Goal: Task Accomplishment & Management: Complete application form

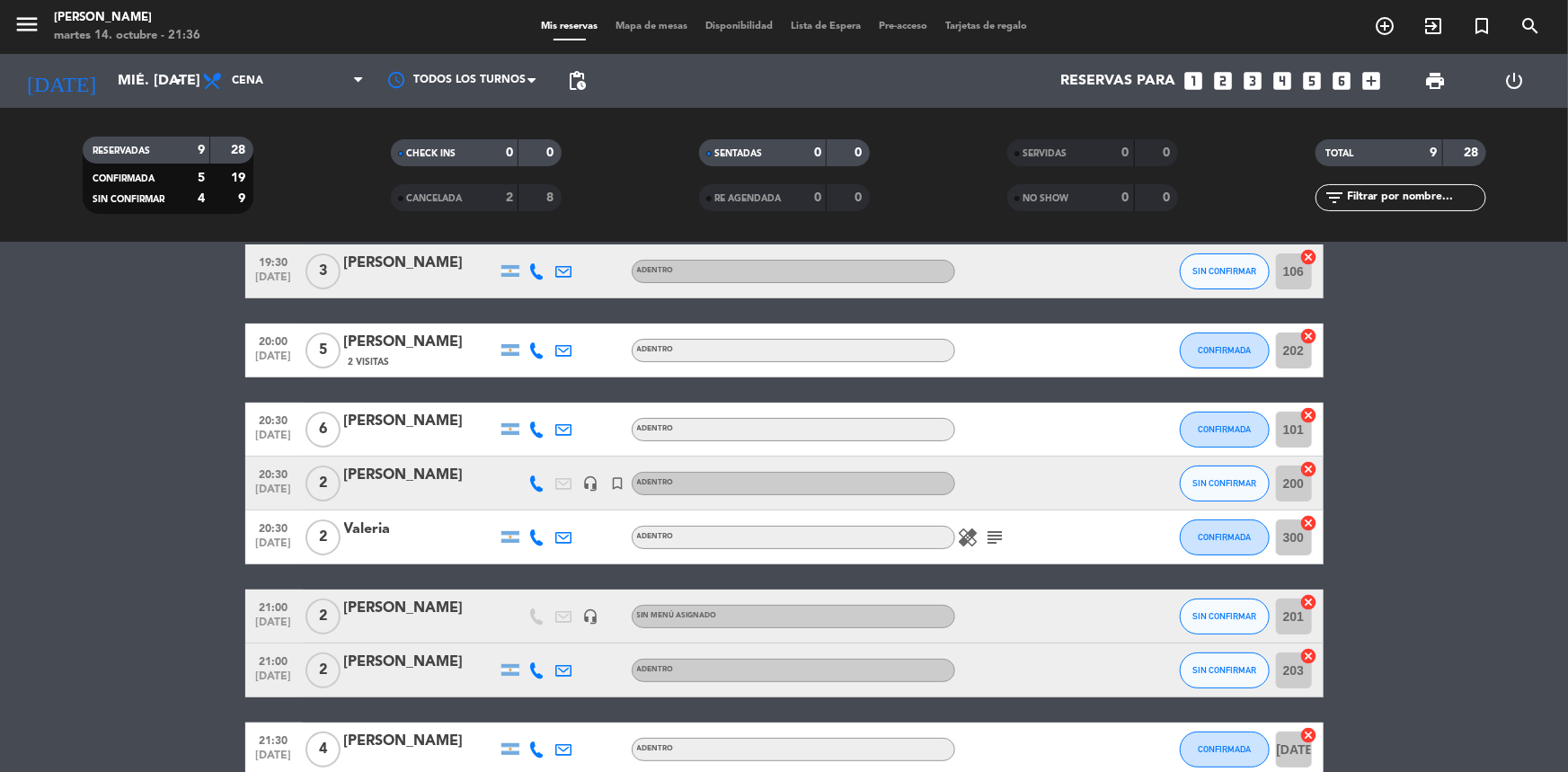
scroll to position [245, 0]
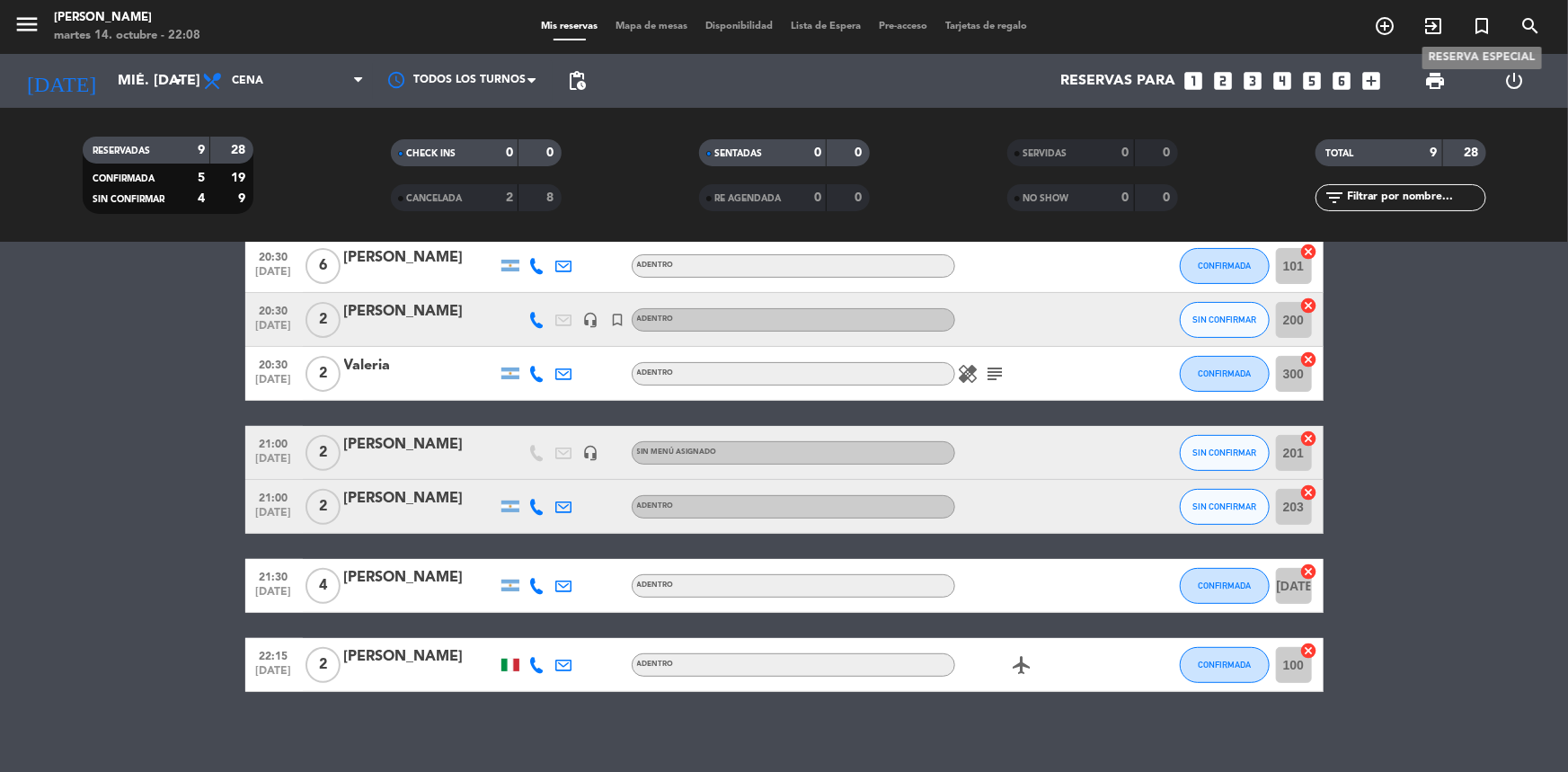
click at [1481, 27] on icon "turned_in_not" at bounding box center [1482, 26] width 22 height 22
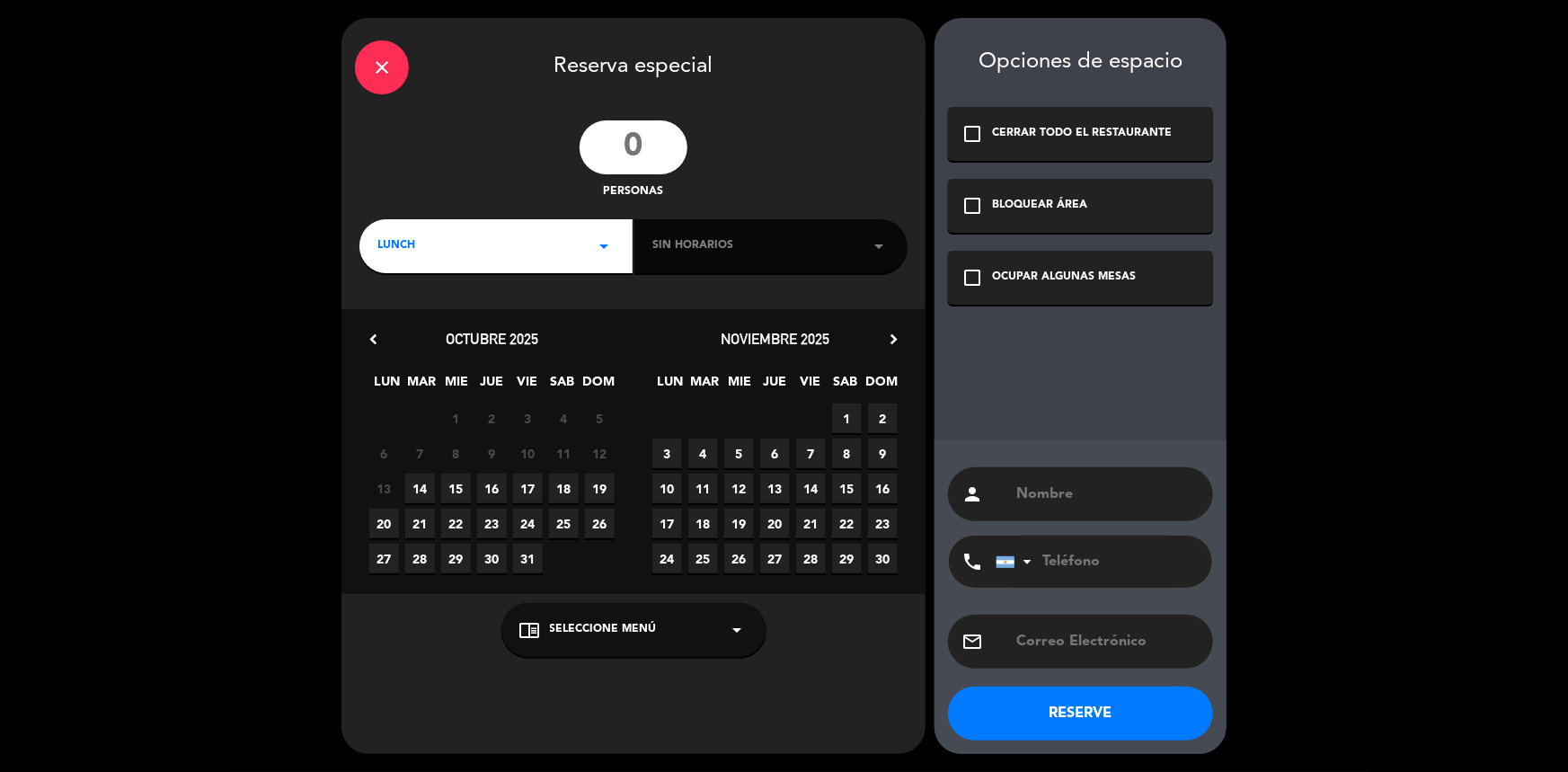
click at [651, 154] on input "number" at bounding box center [634, 147] width 108 height 54
type input "8"
click at [604, 244] on icon "arrow_drop_down" at bounding box center [603, 246] width 22 height 22
click at [466, 322] on div "Cena" at bounding box center [496, 322] width 237 height 18
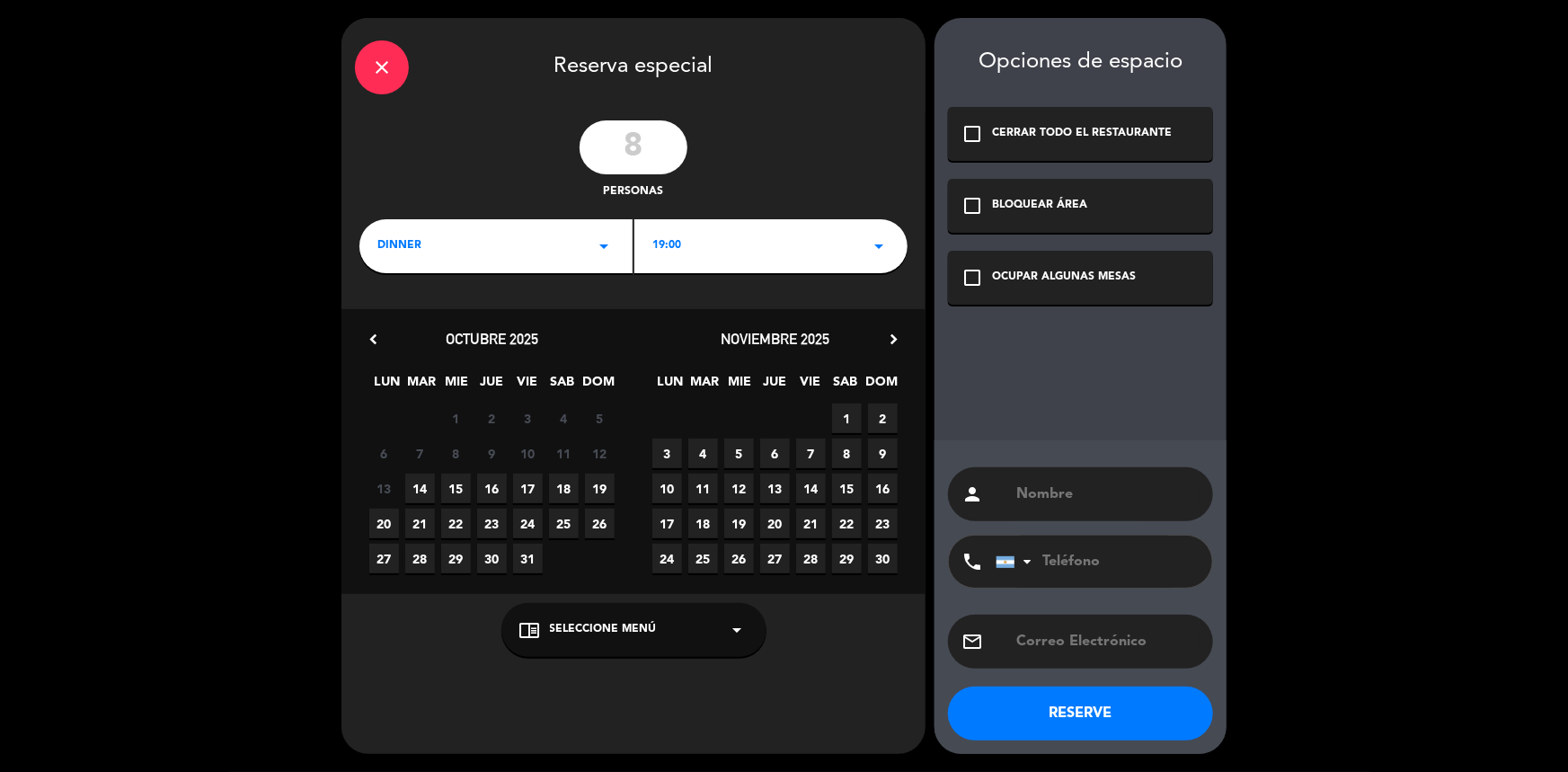
click at [851, 415] on span "1" at bounding box center [846, 417] width 29 height 29
click at [859, 248] on div "19:00 arrow_drop_down" at bounding box center [771, 246] width 273 height 54
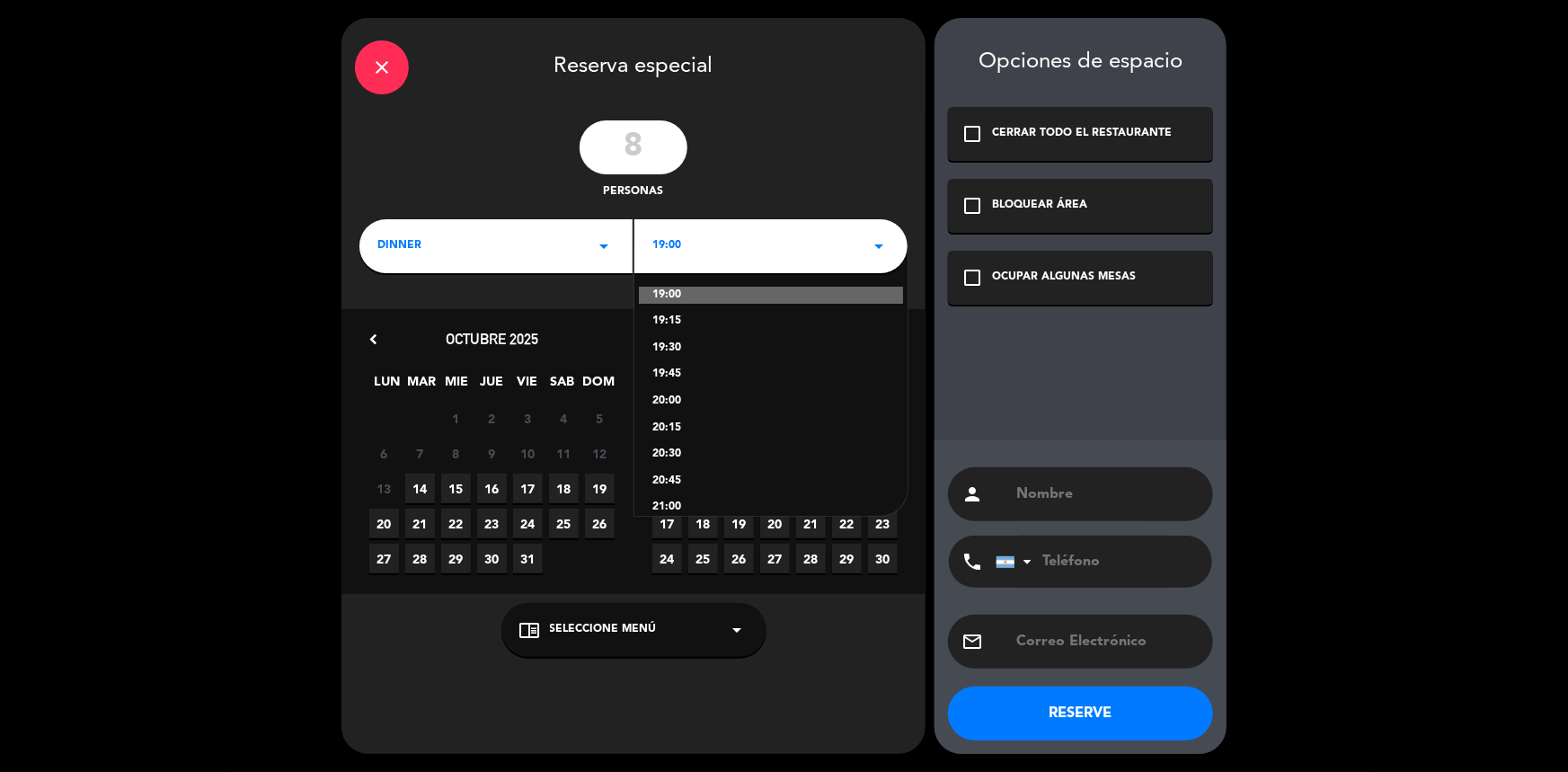
click at [675, 400] on div "20:00" at bounding box center [771, 401] width 237 height 18
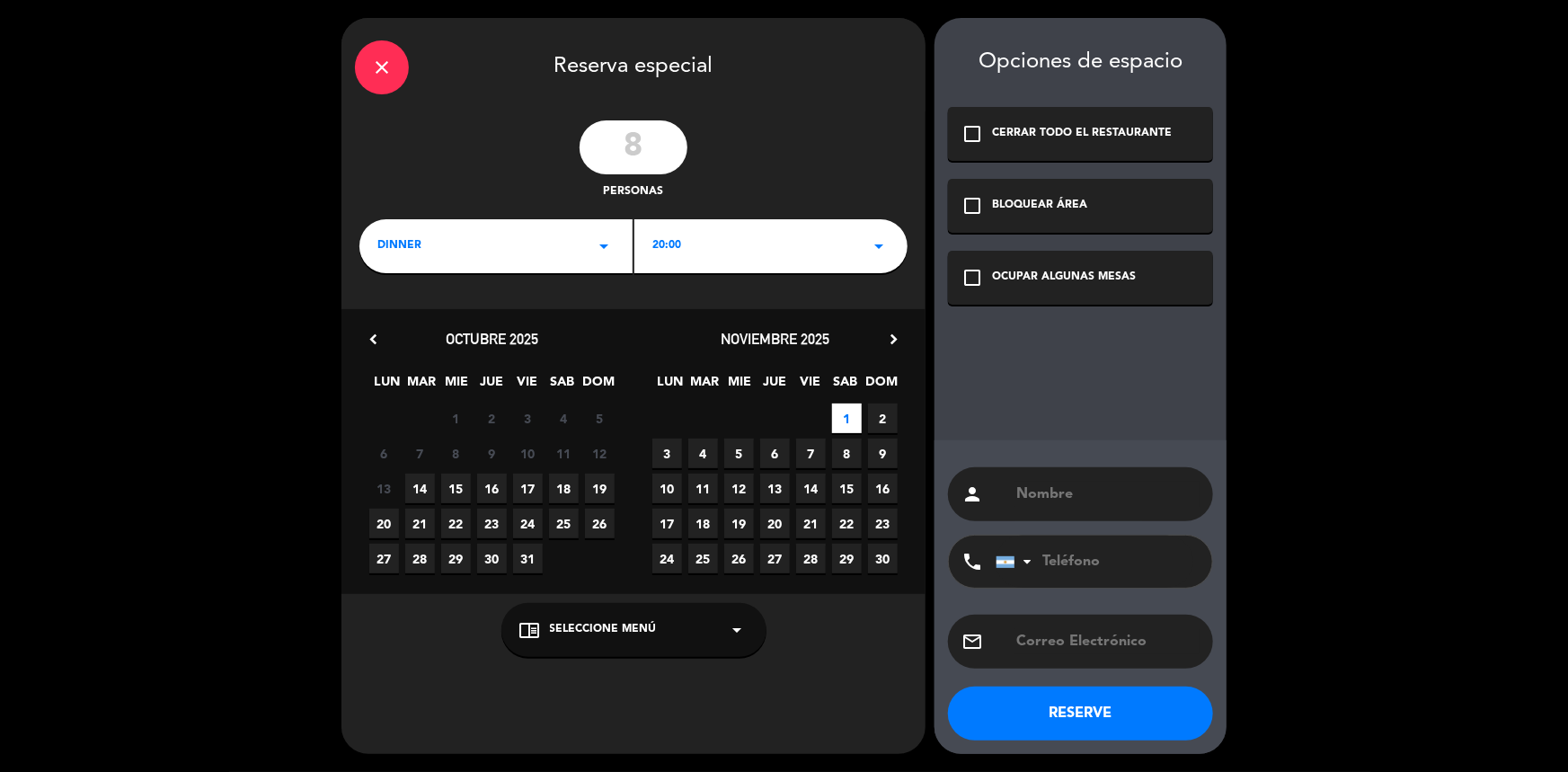
click at [1050, 277] on div "OCUPAR ALGUNAS MESAS" at bounding box center [1064, 277] width 144 height 18
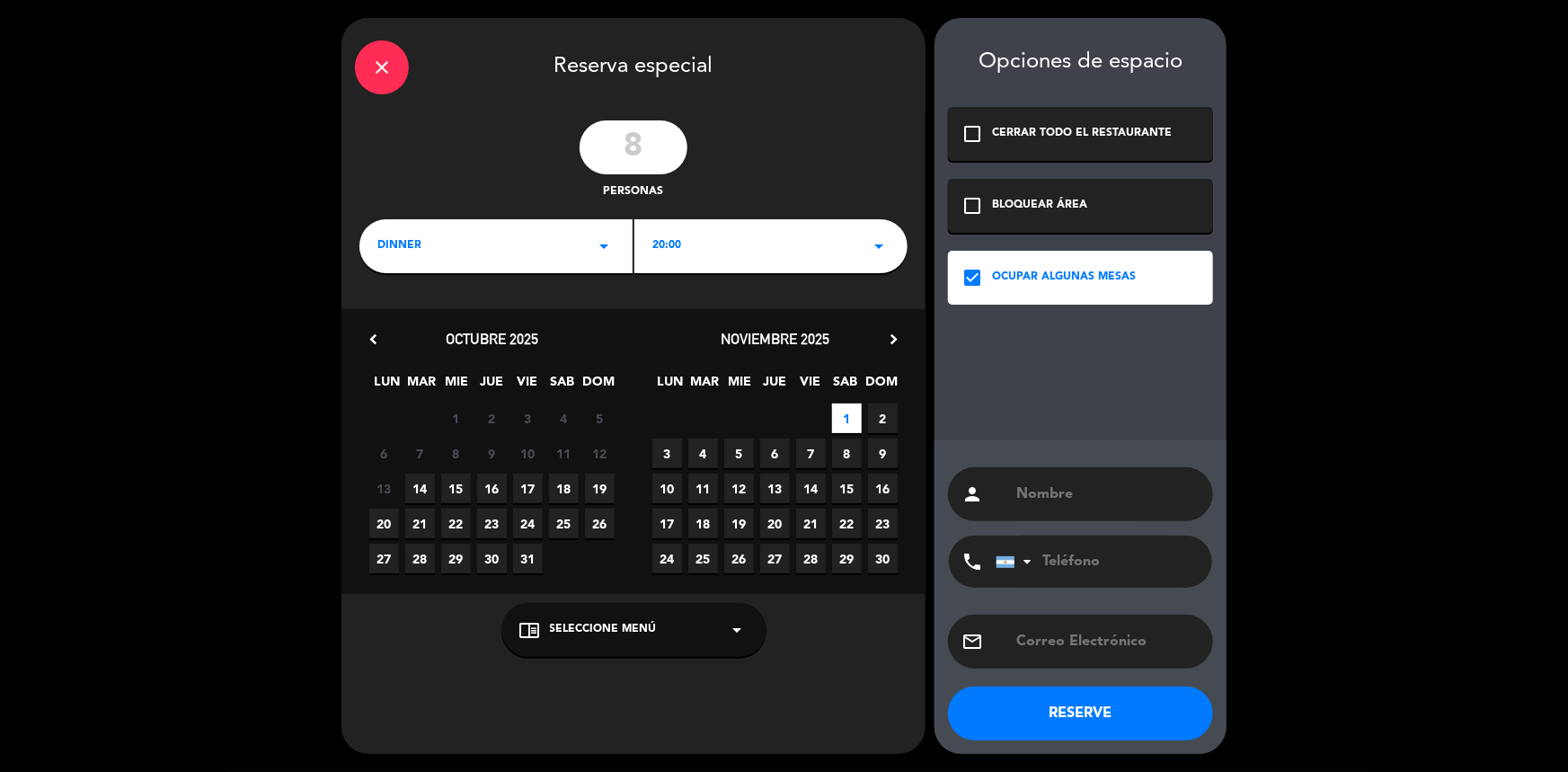
click at [1042, 486] on input "text" at bounding box center [1106, 494] width 185 height 26
type input "c"
type input "Catalina"
click at [1077, 569] on input "tel" at bounding box center [1095, 561] width 197 height 52
type input "1168278912"
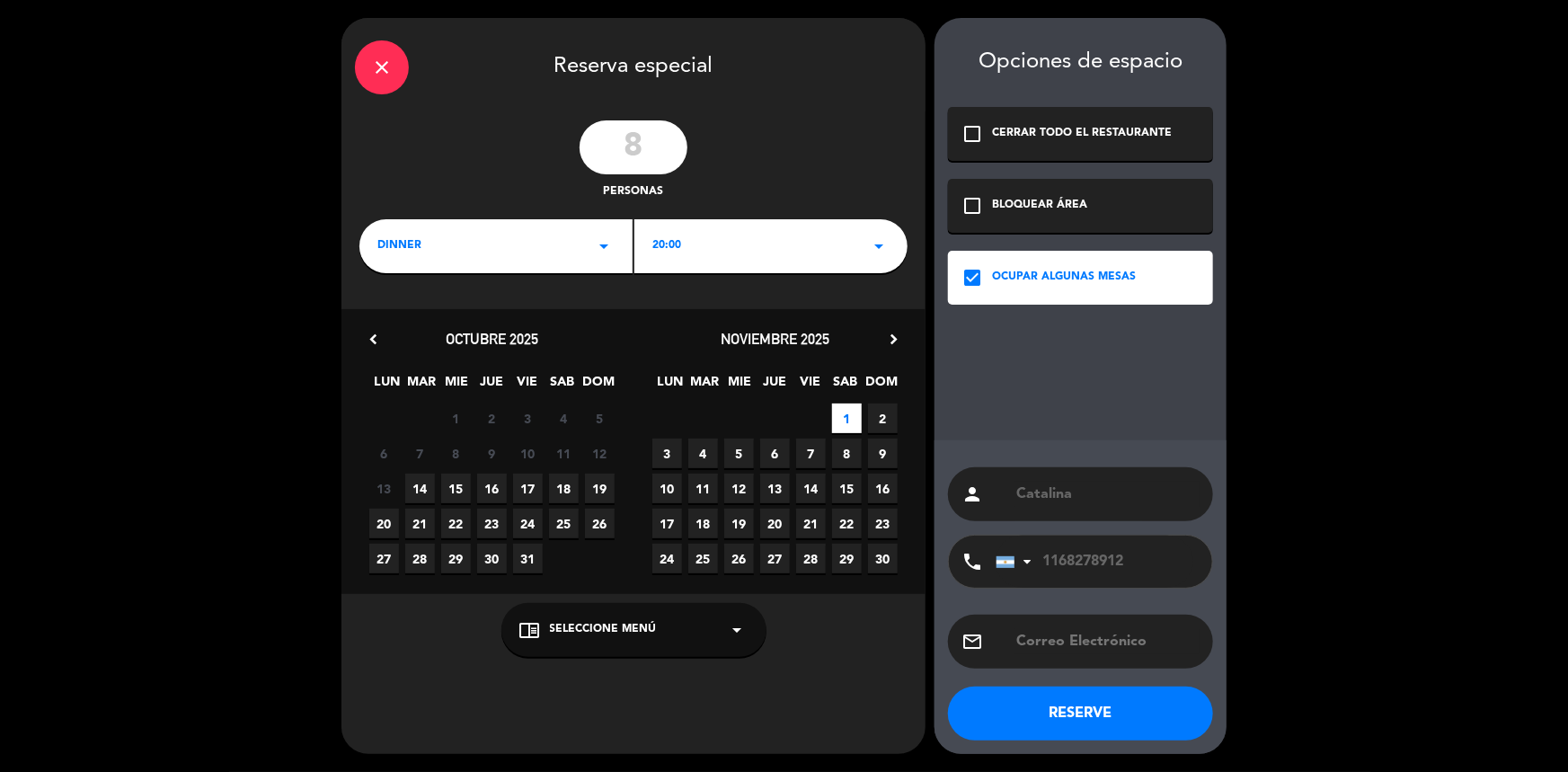
click at [1084, 496] on input "Catalina" at bounding box center [1106, 494] width 185 height 26
click at [610, 233] on div "dinner arrow_drop_down" at bounding box center [496, 246] width 273 height 54
click at [1078, 721] on button "RESERVE" at bounding box center [1079, 713] width 265 height 54
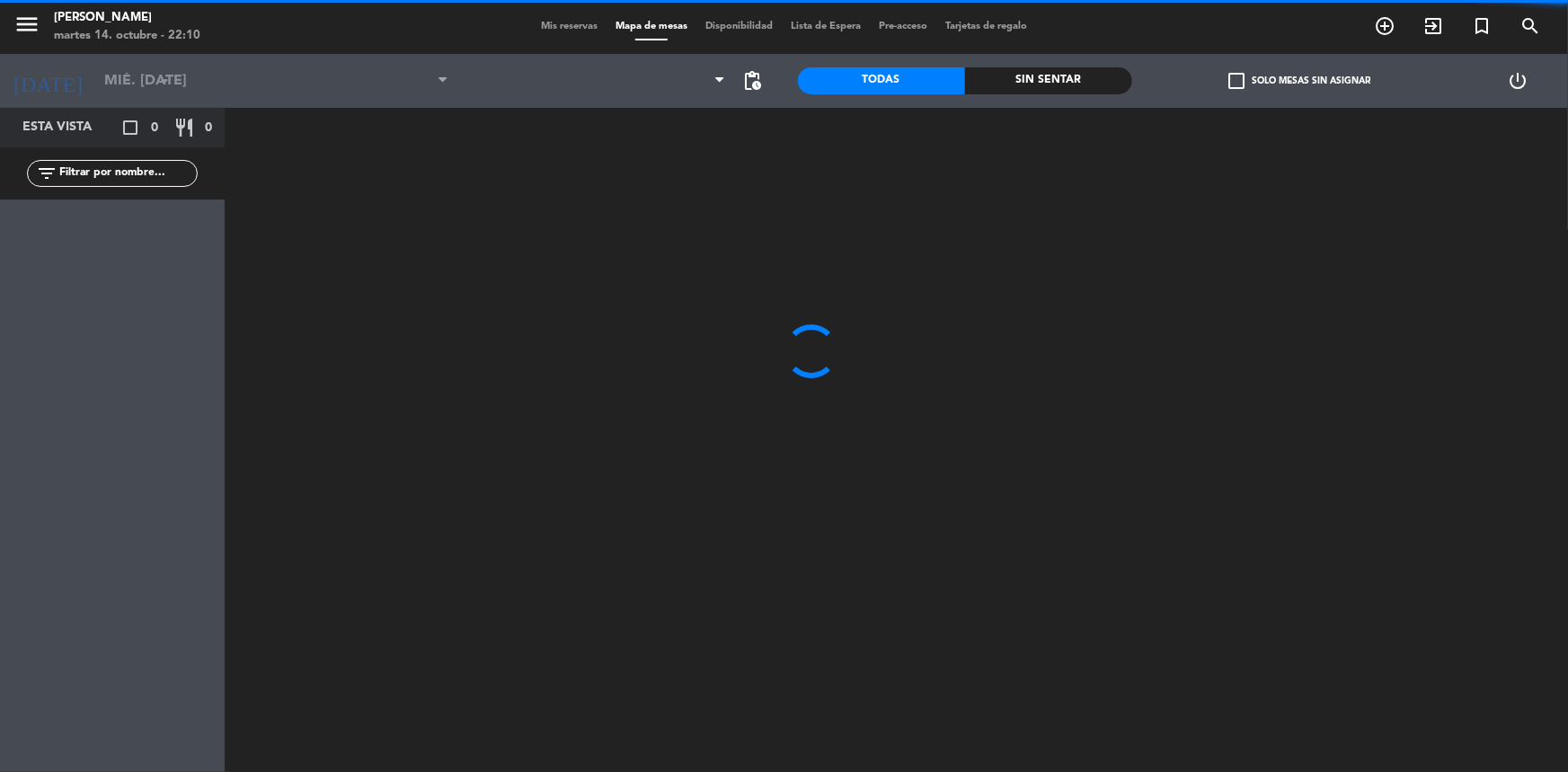
type input "sáb. [DATE]"
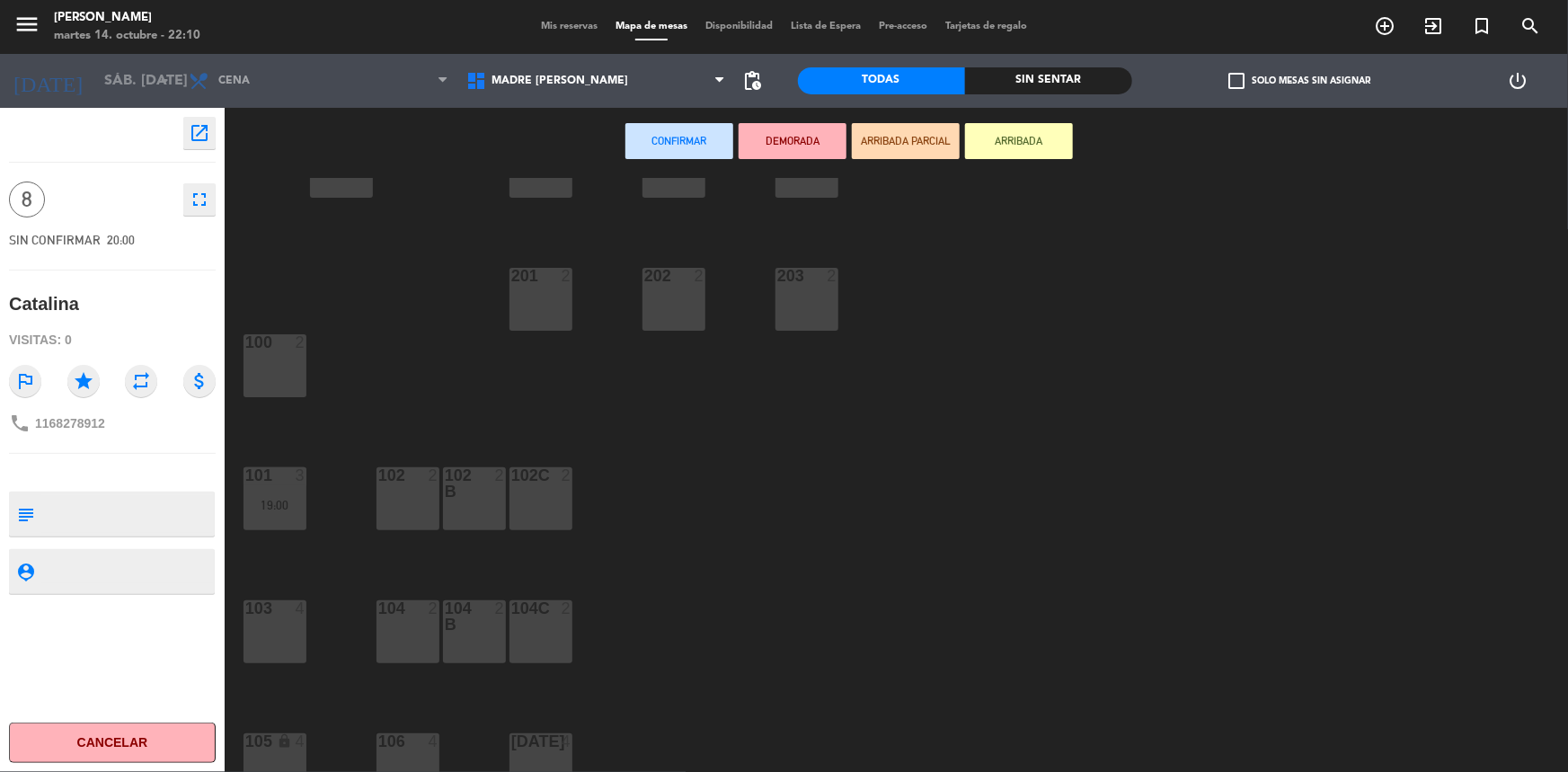
scroll to position [429, 0]
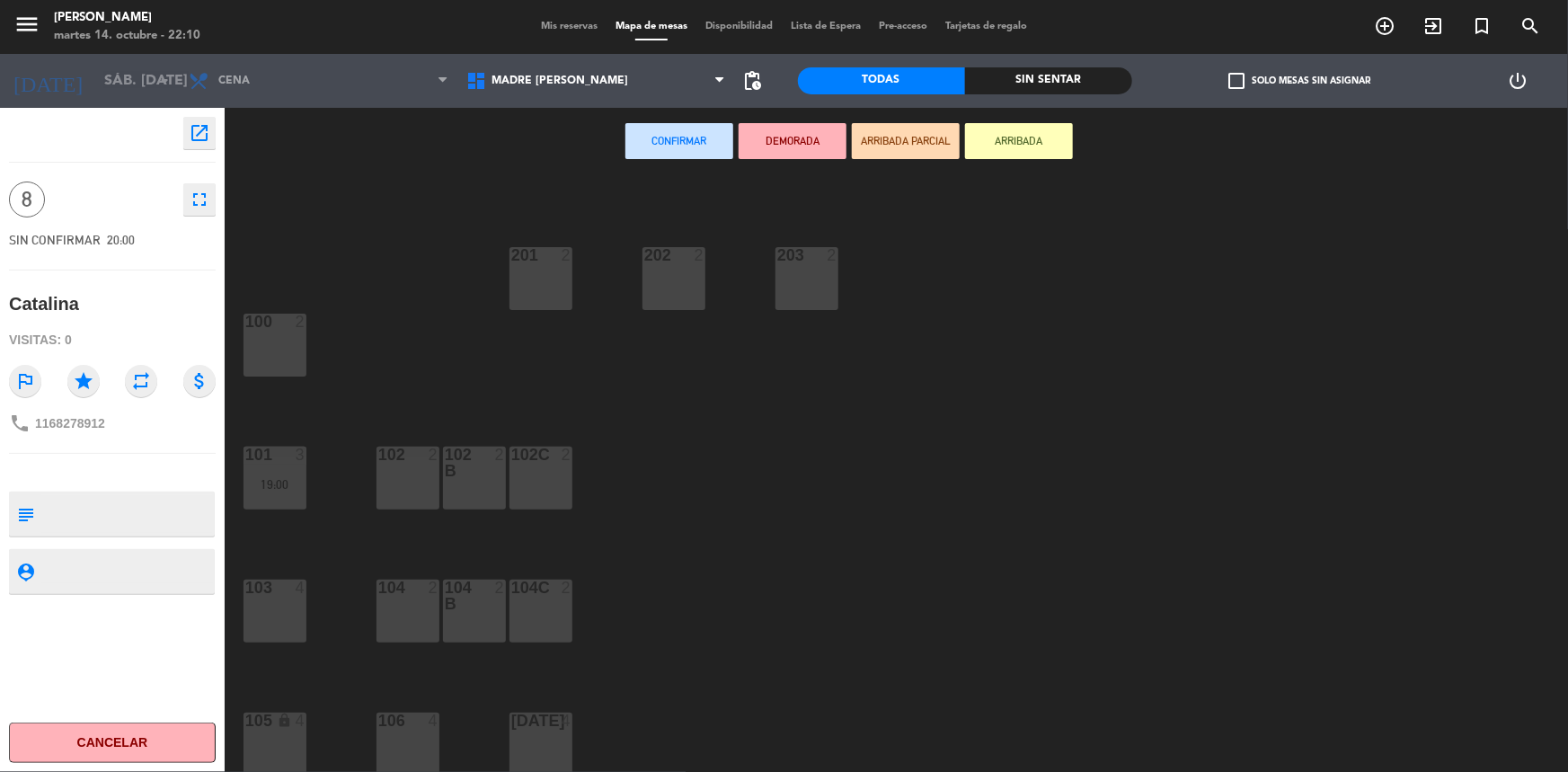
click at [532, 611] on div "104C 2" at bounding box center [541, 611] width 63 height 63
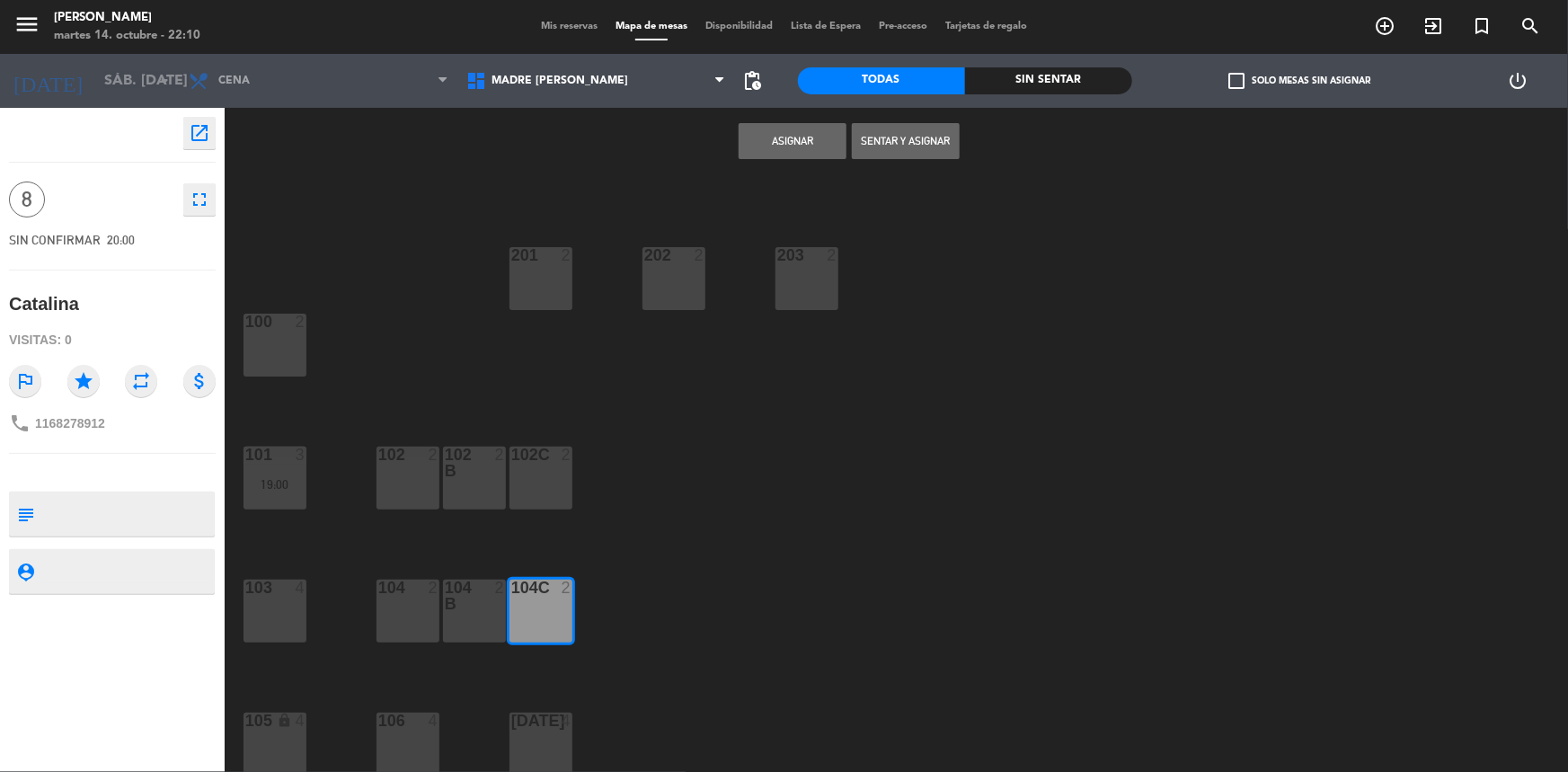
click at [492, 607] on div "2" at bounding box center [504, 596] width 29 height 32
drag, startPoint x: 401, startPoint y: 607, endPoint x: 346, endPoint y: 614, distance: 55.4
click at [395, 612] on div "104 2" at bounding box center [408, 611] width 63 height 63
click at [287, 609] on div "103 4" at bounding box center [275, 611] width 63 height 63
drag, startPoint x: 410, startPoint y: 616, endPoint x: 514, endPoint y: 515, distance: 145.0
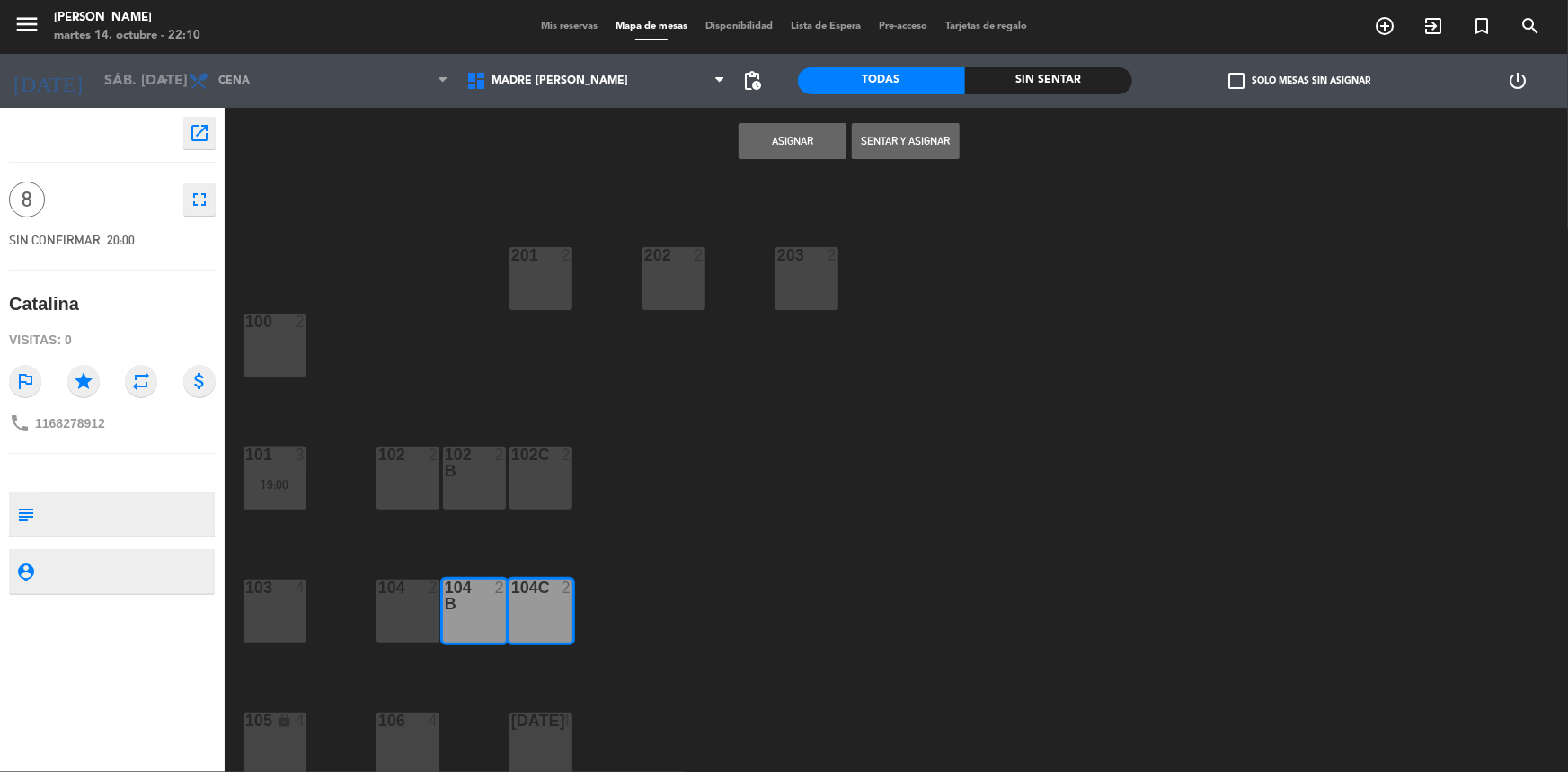
click at [411, 618] on div "104 2" at bounding box center [408, 611] width 63 height 63
click at [803, 139] on button "Asignar" at bounding box center [793, 141] width 108 height 36
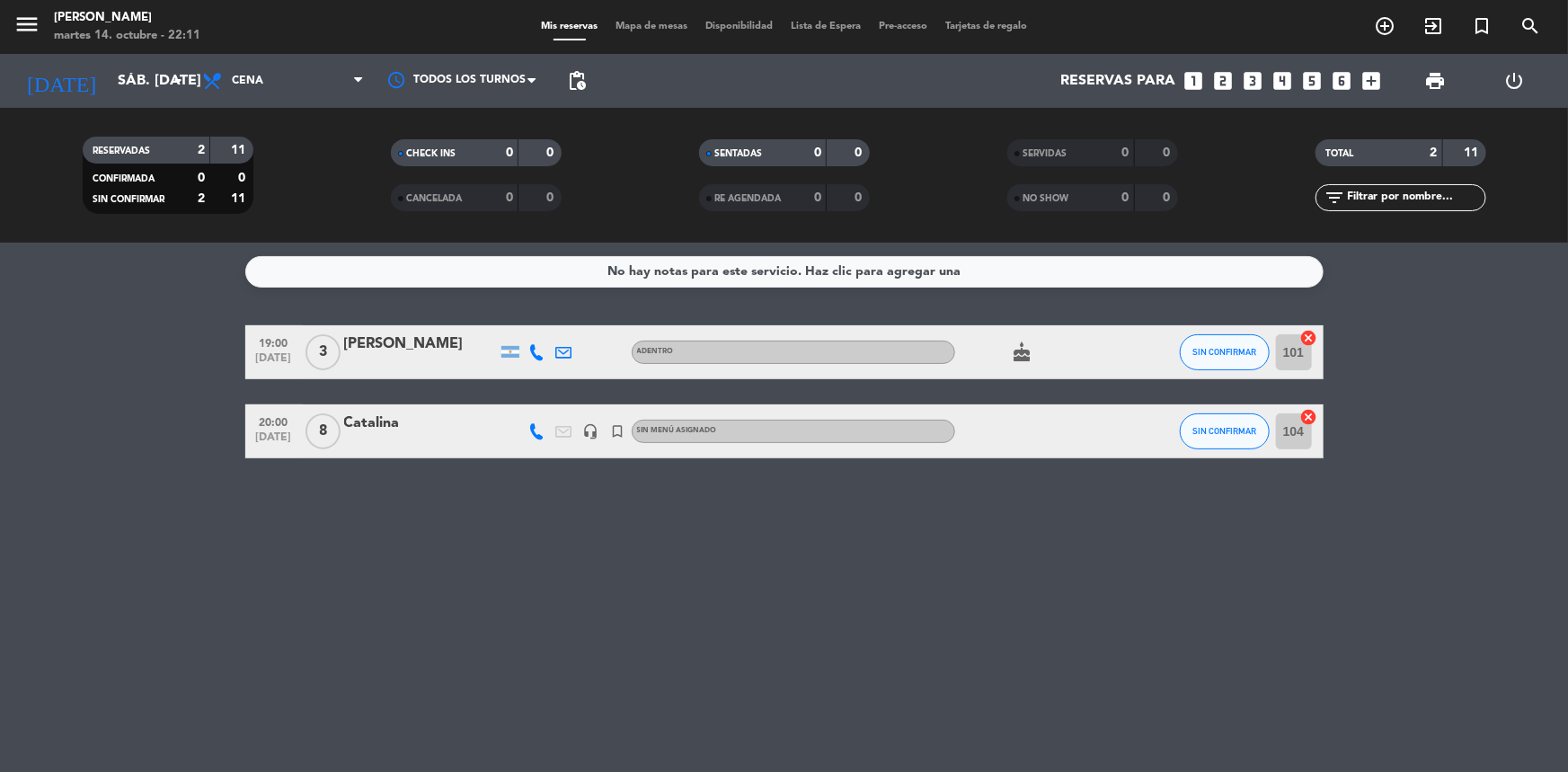
click at [489, 421] on div "Catalina" at bounding box center [420, 423] width 153 height 24
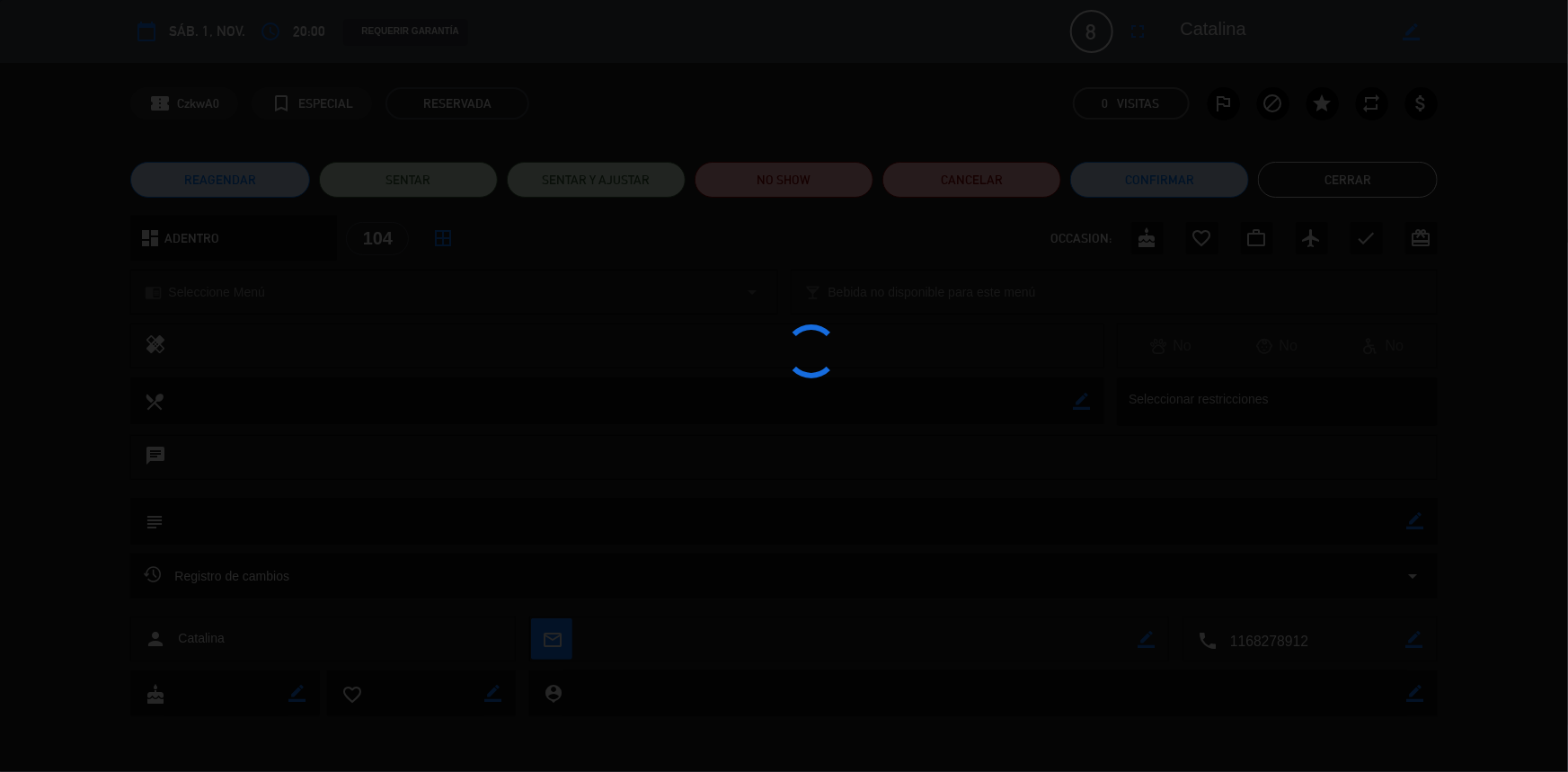
click at [489, 421] on div at bounding box center [784, 386] width 1568 height 772
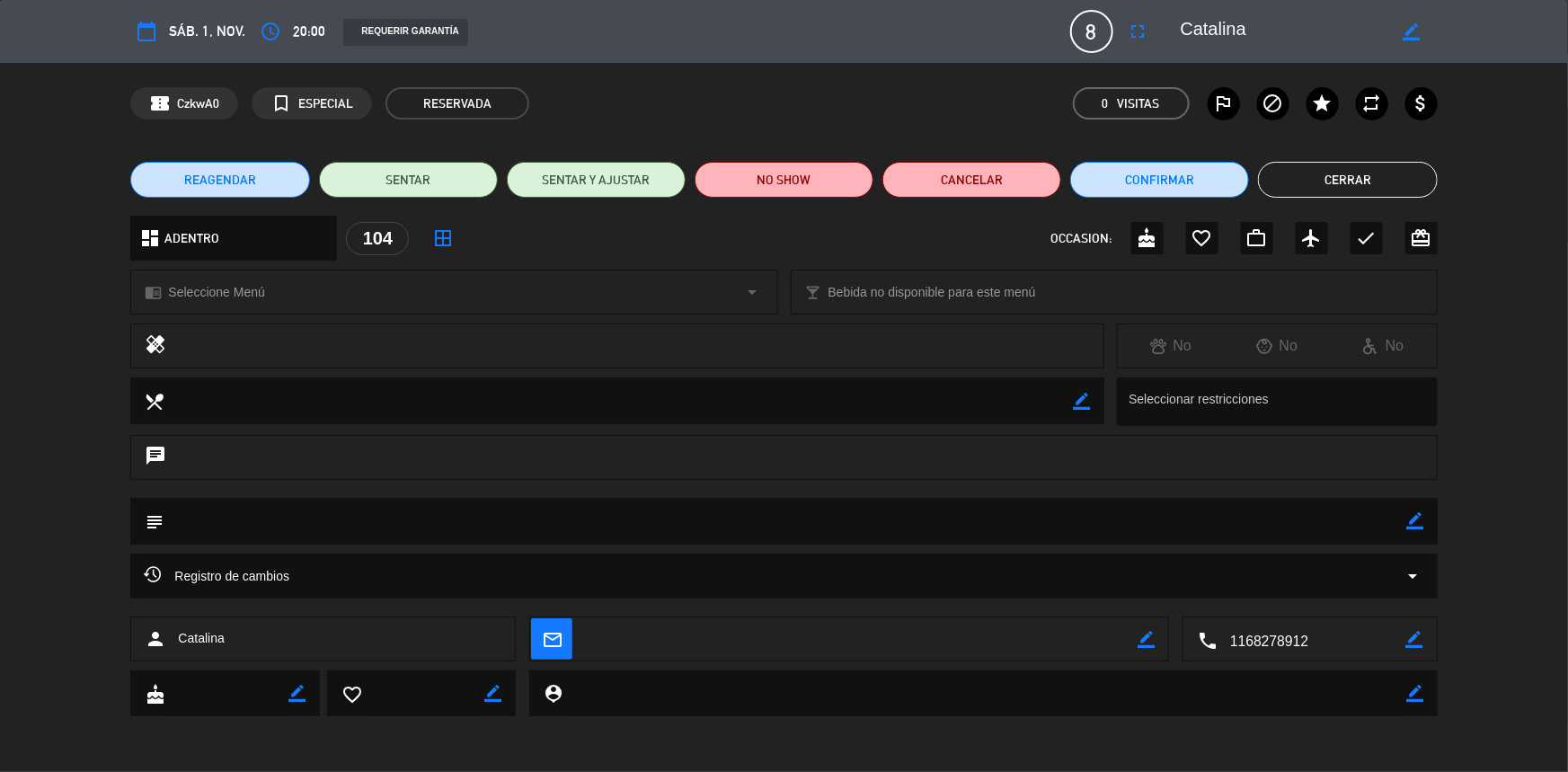
click at [252, 247] on div "dashboard ADENTRO arrow_drop_down" at bounding box center [233, 237] width 207 height 45
click at [254, 297] on span "Seleccione Menú" at bounding box center [215, 292] width 96 height 21
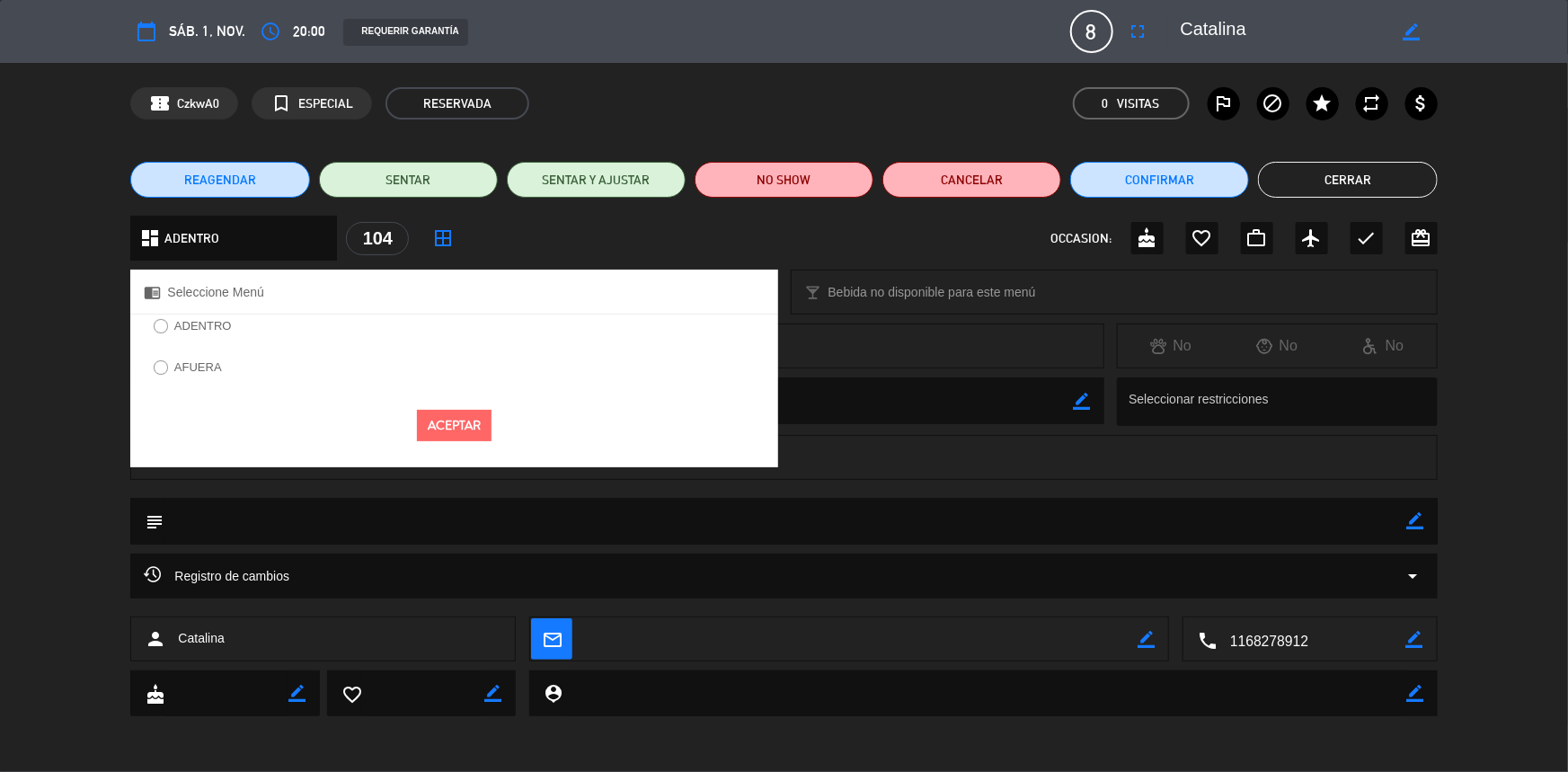
click at [194, 332] on label "ADENTRO" at bounding box center [193, 329] width 97 height 28
click at [452, 426] on button "Aceptar" at bounding box center [454, 425] width 75 height 31
